Goal: Navigation & Orientation: Go to known website

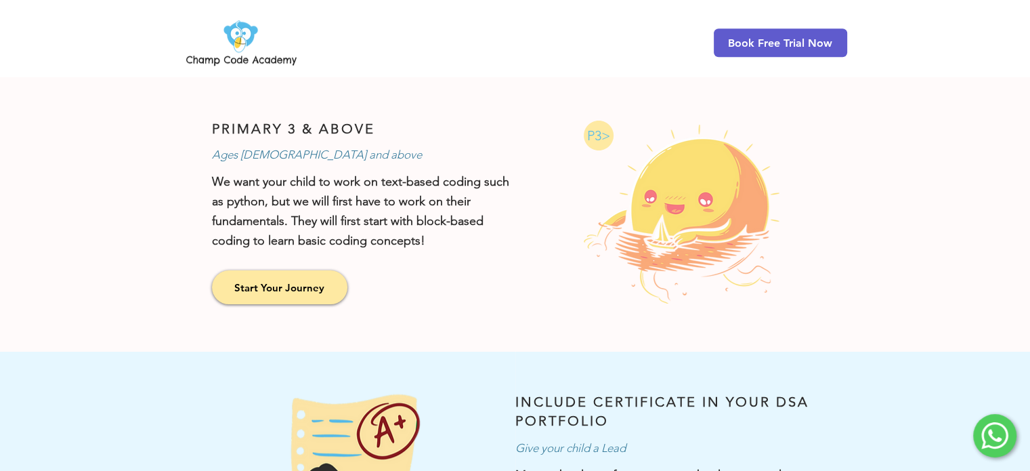
scroll to position [1017, 0]
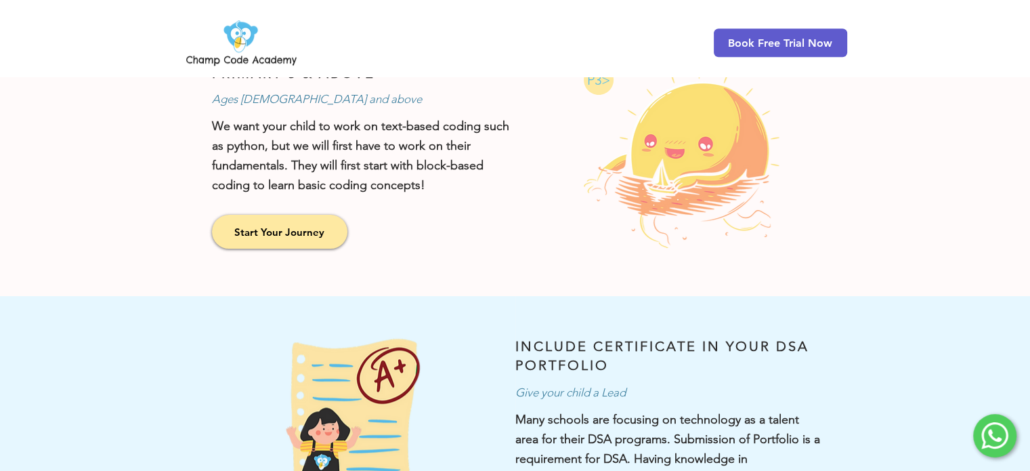
scroll to position [1177, 0]
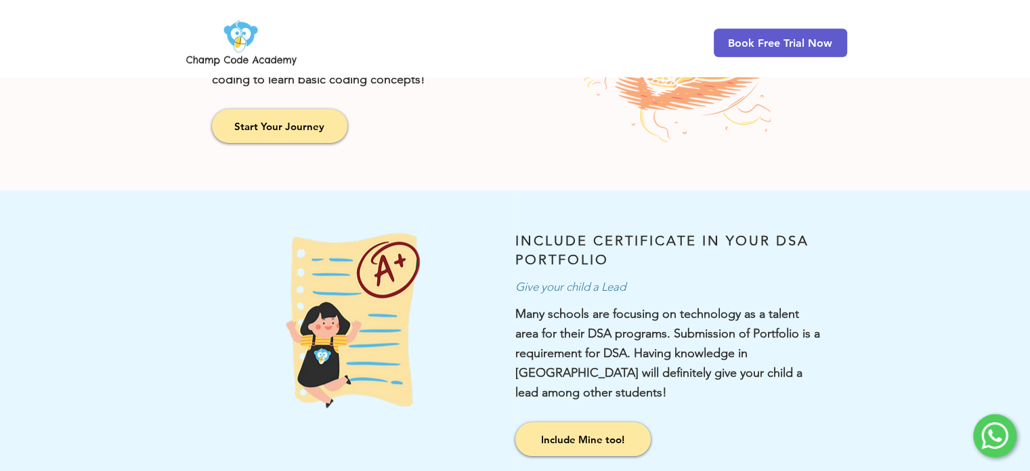
click at [1011, 444] on div at bounding box center [995, 435] width 43 height 43
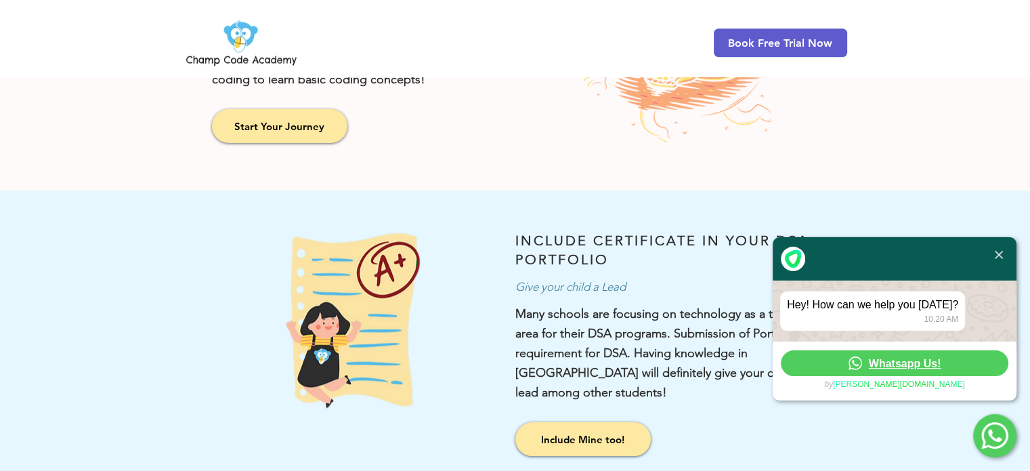
click at [1000, 257] on img at bounding box center [999, 255] width 8 height 8
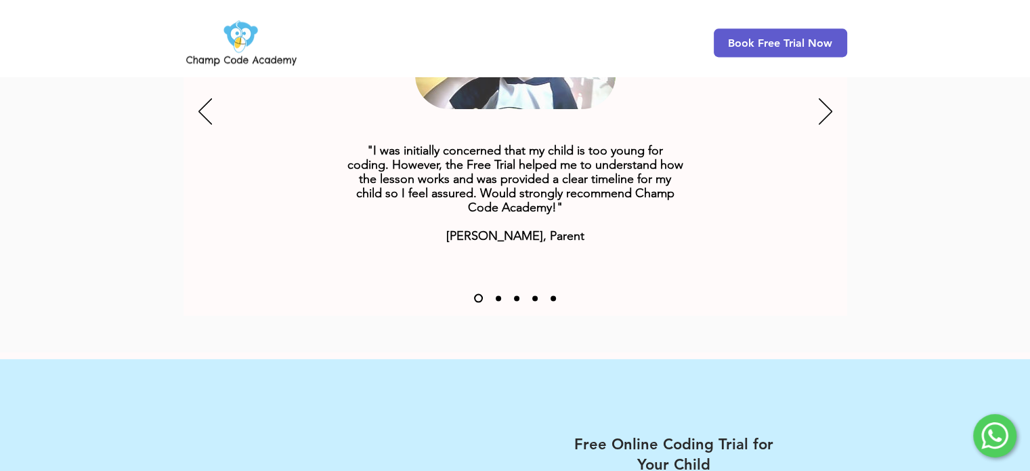
scroll to position [2198, 0]
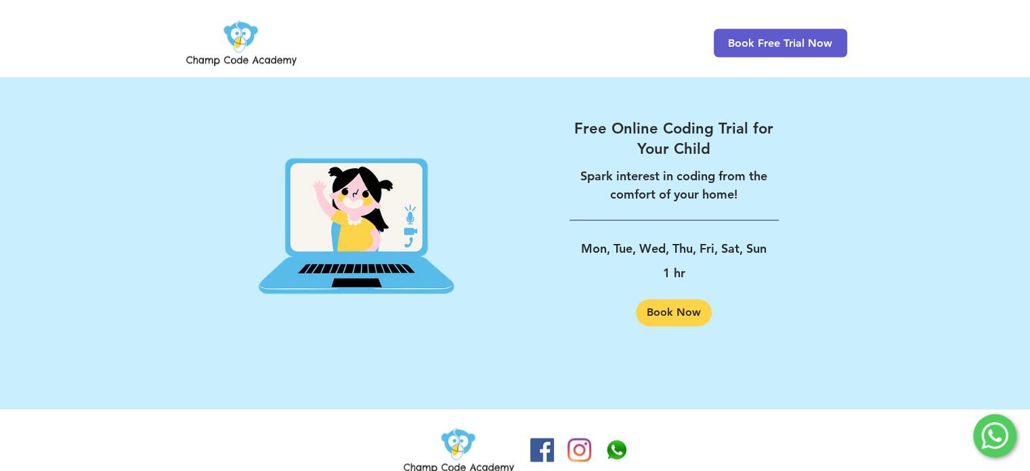
click at [607, 438] on img "Champ Code Academy WhatsApp" at bounding box center [617, 450] width 24 height 24
click at [184, 12] on div "Book Free Trial Now" at bounding box center [515, 38] width 1030 height 77
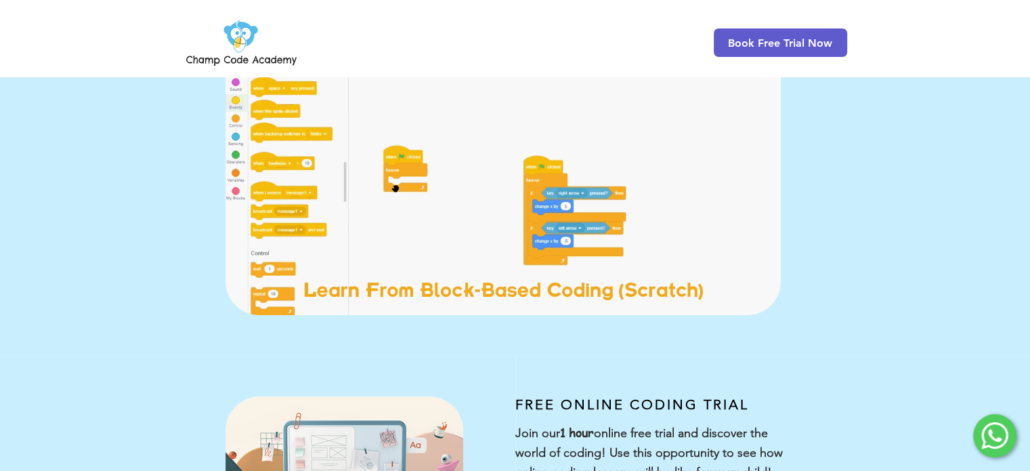
scroll to position [0, 0]
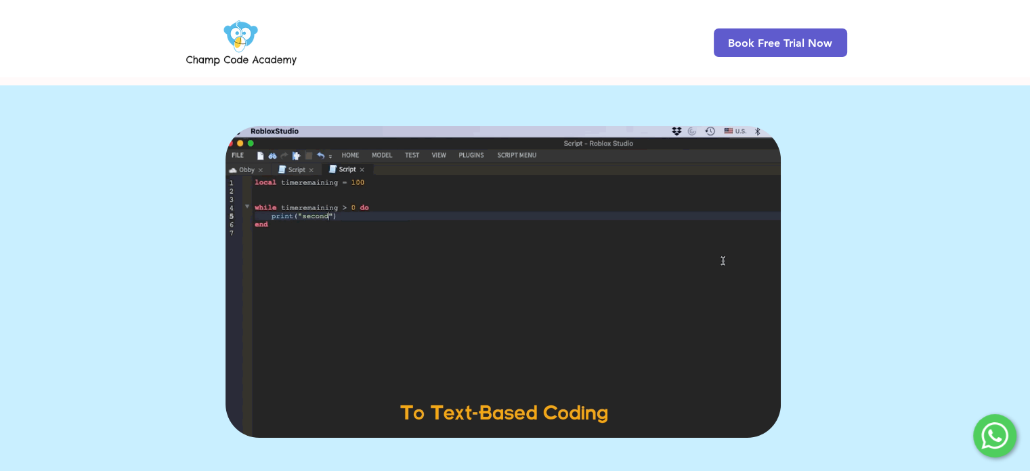
click at [106, 191] on div "main content" at bounding box center [515, 281] width 1030 height 393
